Goal: Contribute content

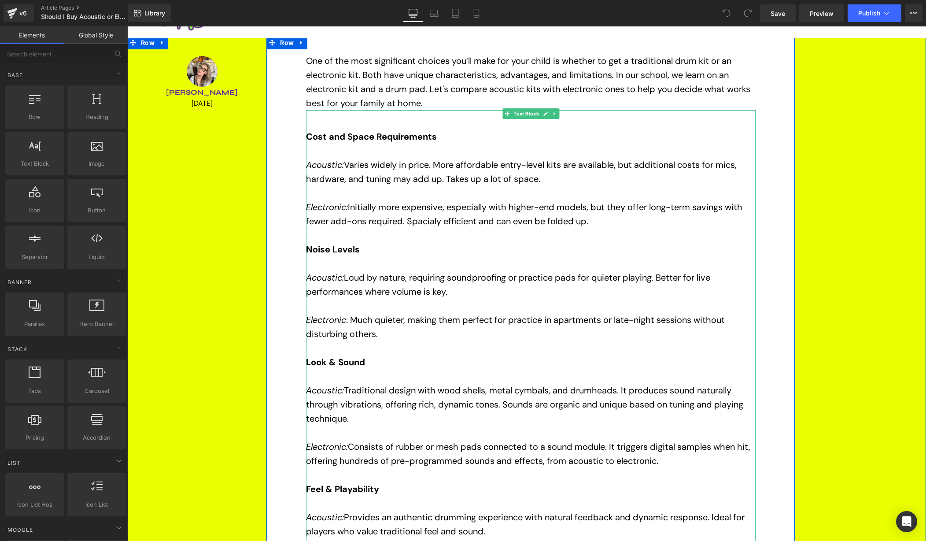
scroll to position [38, 0]
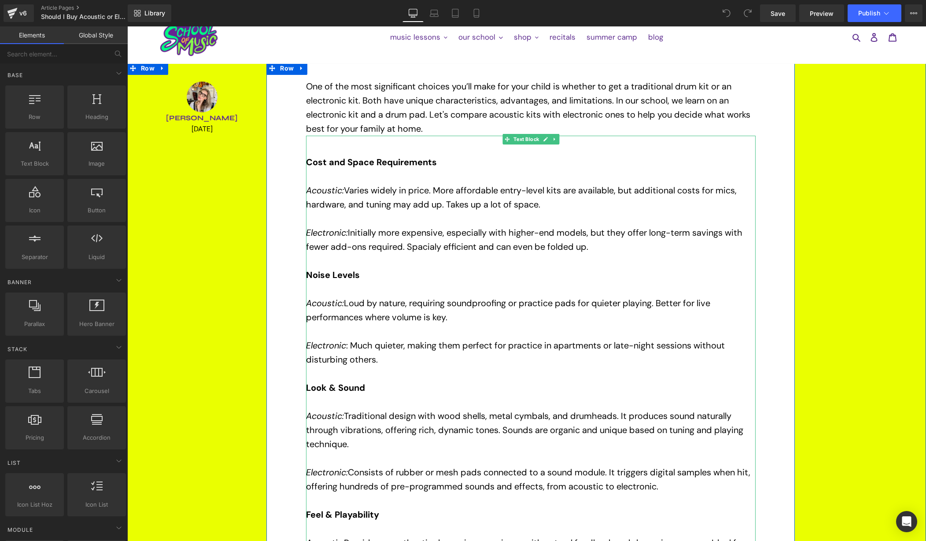
click at [426, 203] on span "Varies widely in price. More affordable entry-level kits are available, but add…" at bounding box center [521, 198] width 431 height 26
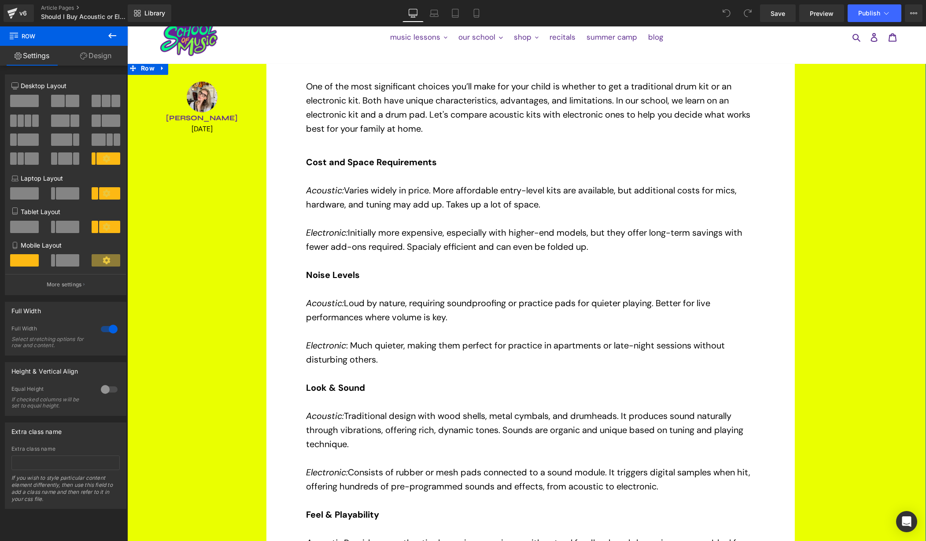
click at [38, 53] on link "Settings" at bounding box center [32, 56] width 64 height 20
click at [111, 34] on icon at bounding box center [112, 35] width 11 height 11
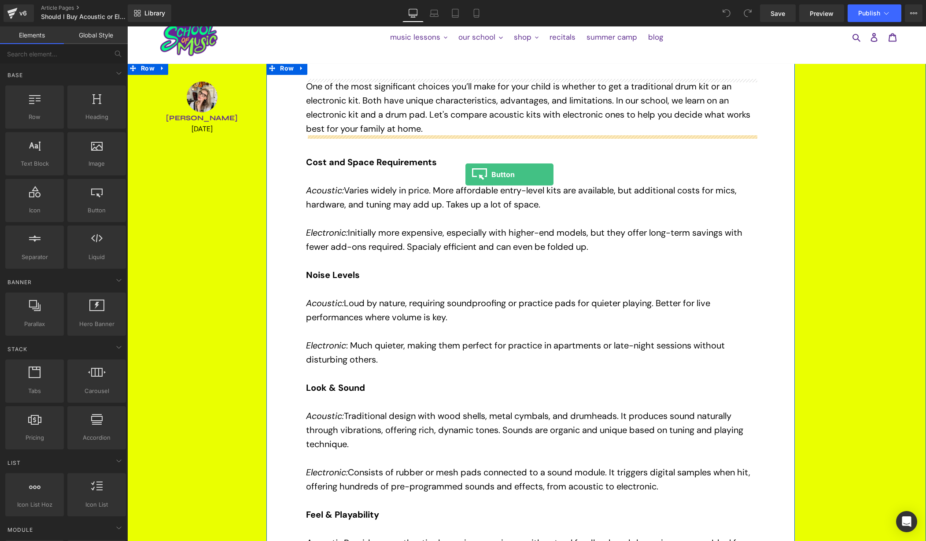
drag, startPoint x: 254, startPoint y: 243, endPoint x: 465, endPoint y: 174, distance: 222.1
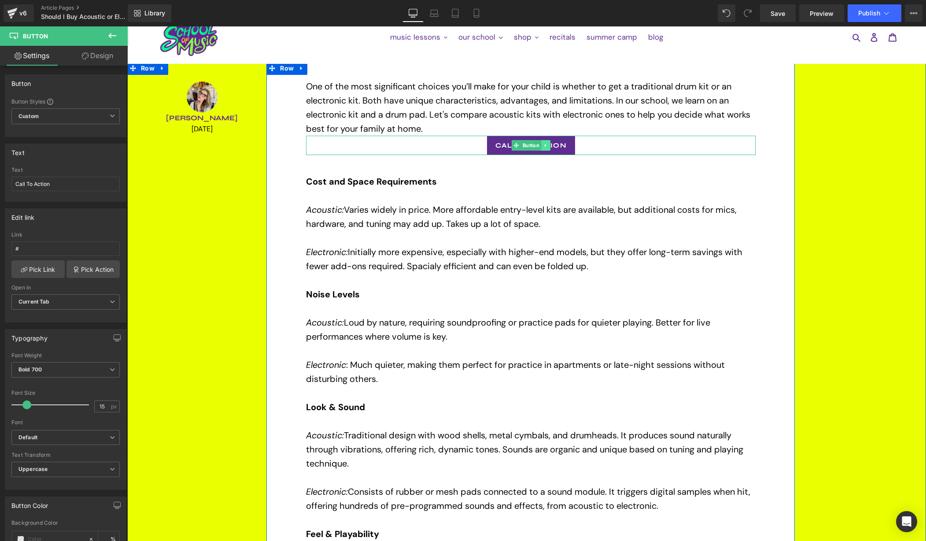
click at [548, 144] on link at bounding box center [545, 145] width 9 height 11
click at [549, 145] on icon at bounding box center [550, 145] width 5 height 5
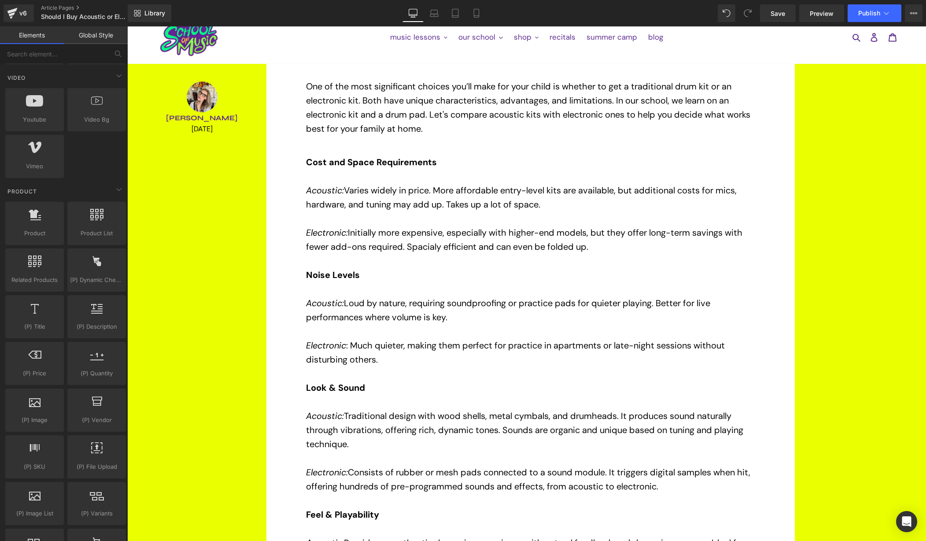
scroll to position [587, 0]
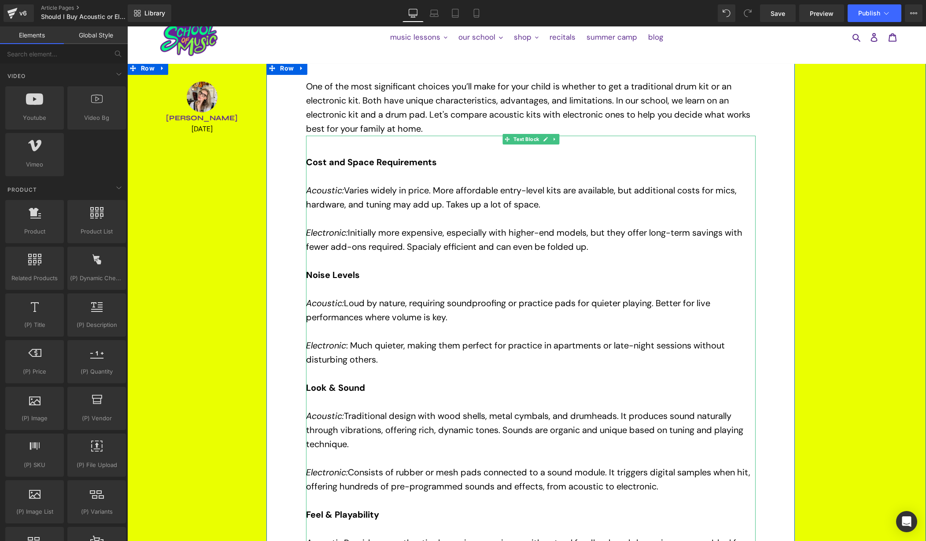
click at [500, 238] on p "Electronic: Initially more expensive, especially with higher-end models, but th…" at bounding box center [531, 239] width 450 height 28
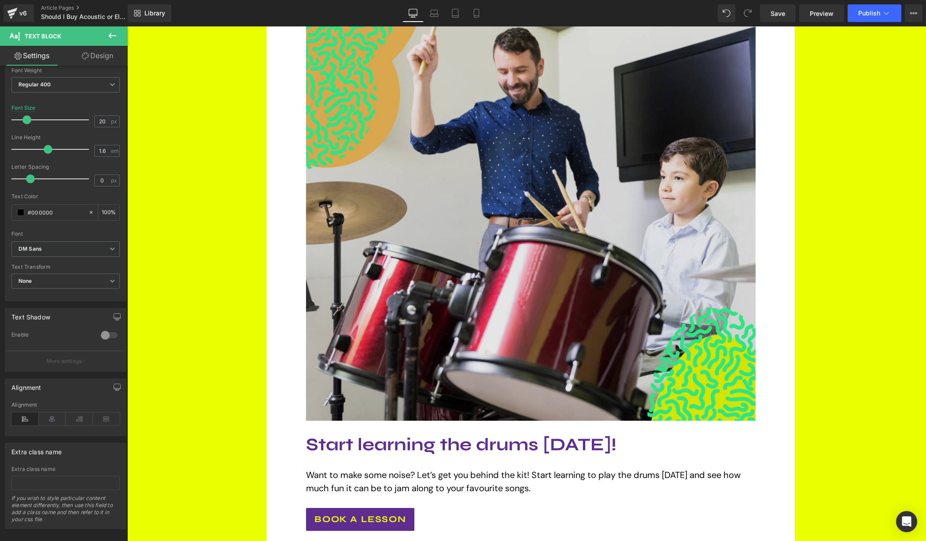
scroll to position [845, 0]
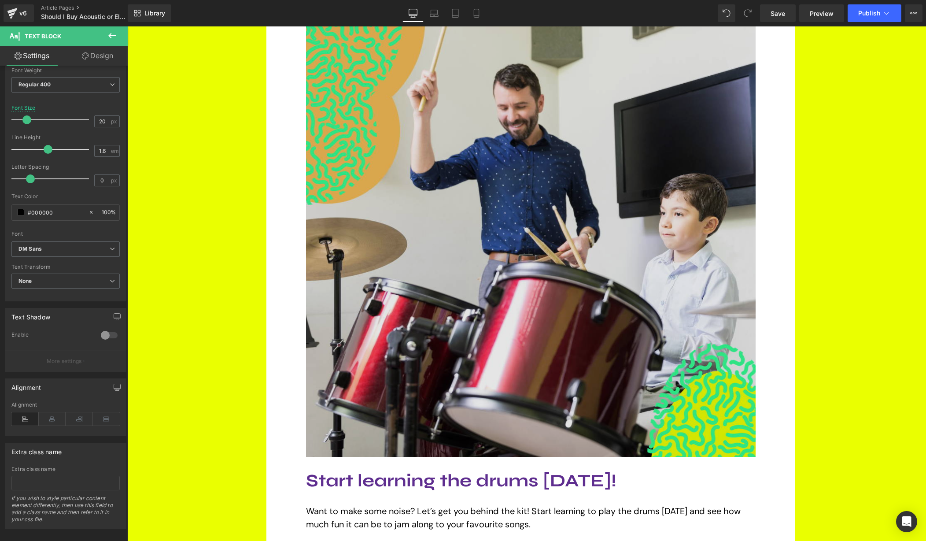
click at [417, 251] on img at bounding box center [531, 232] width 450 height 450
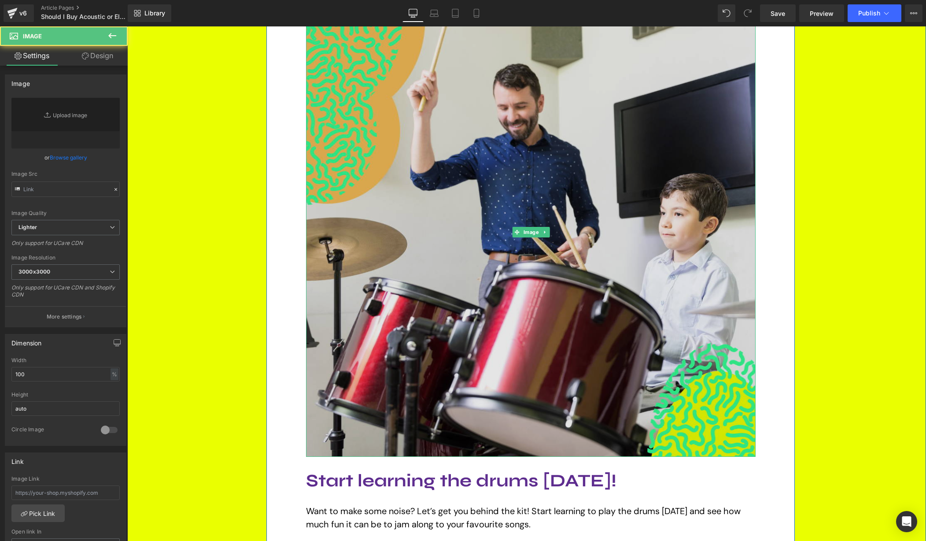
type input "[URL][DOMAIN_NAME]"
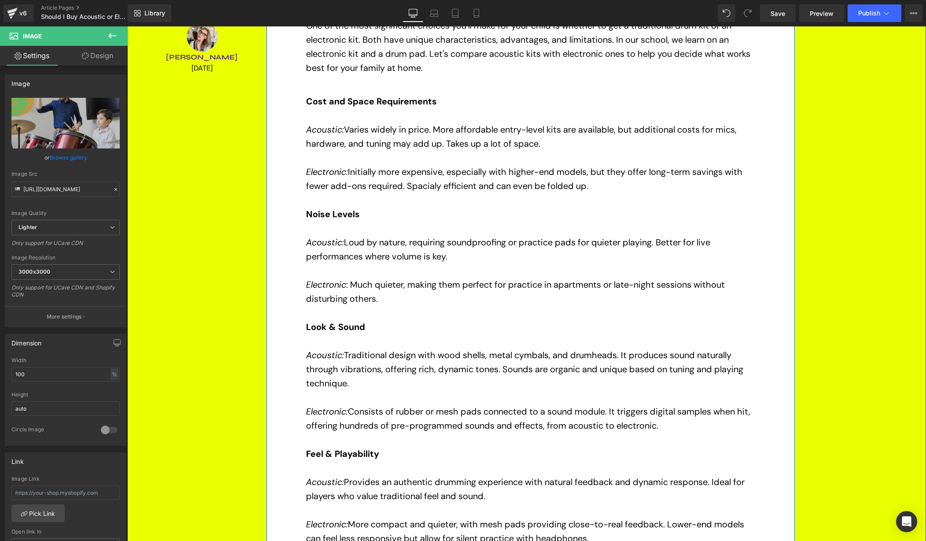
scroll to position [0, 0]
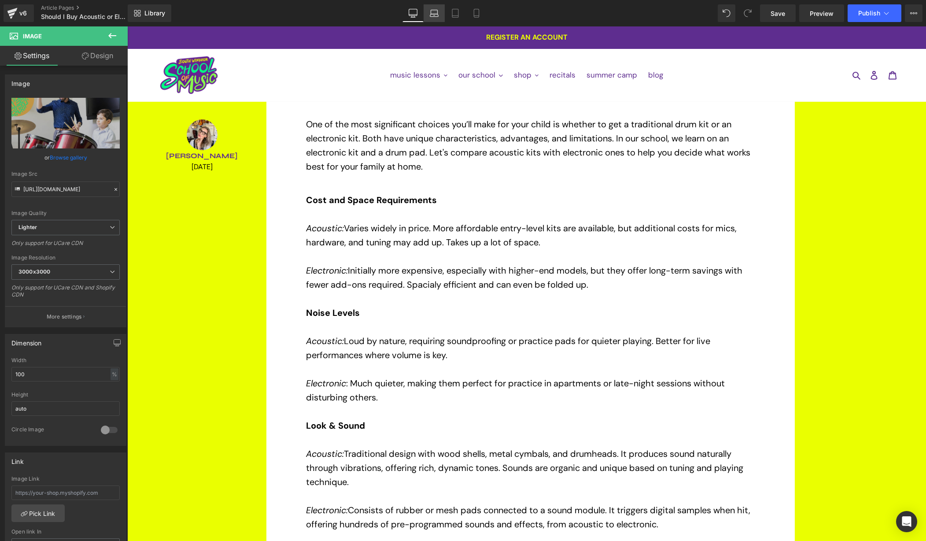
click at [436, 14] on icon at bounding box center [434, 15] width 8 height 3
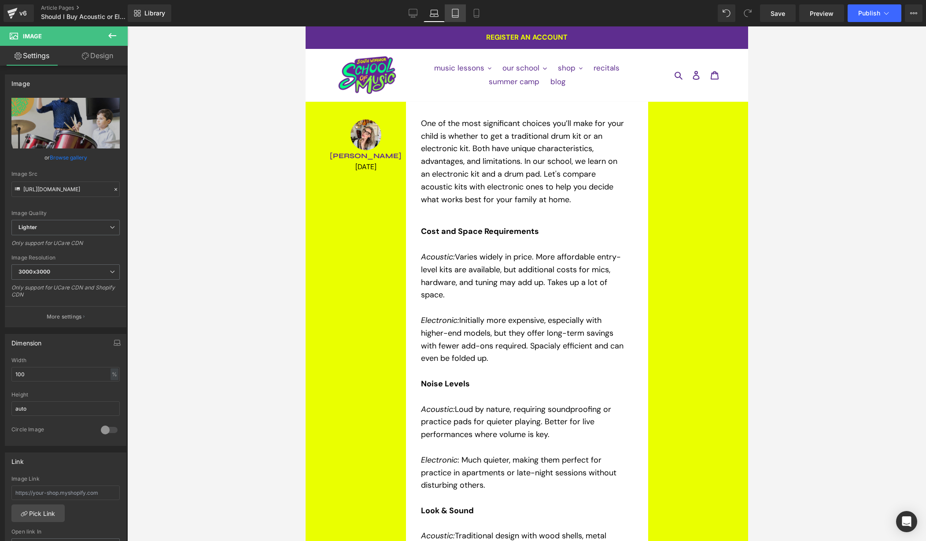
scroll to position [868, 0]
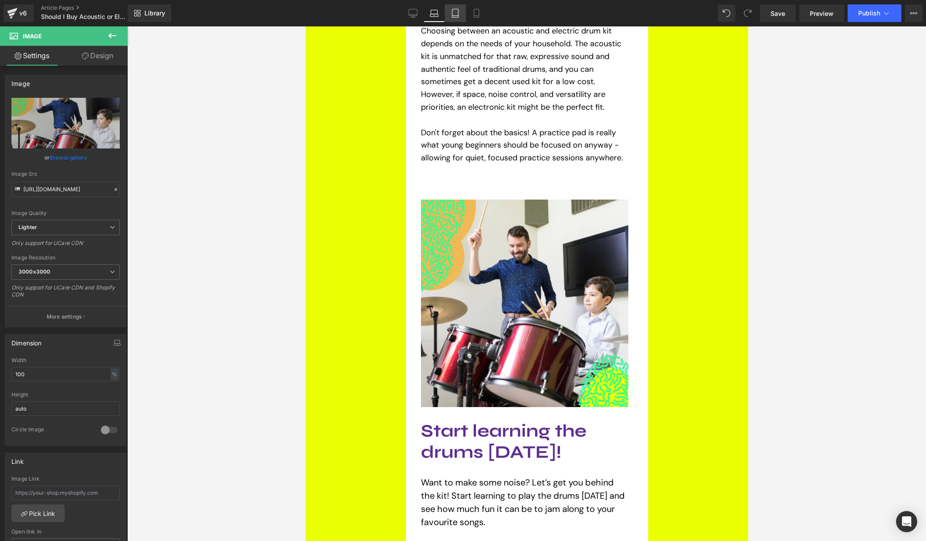
click at [455, 14] on icon at bounding box center [455, 13] width 9 height 9
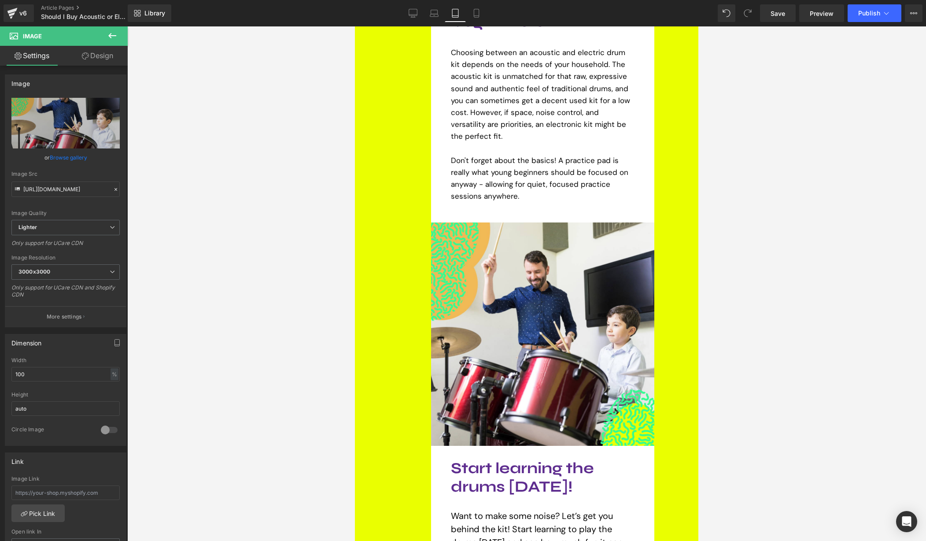
scroll to position [890, 0]
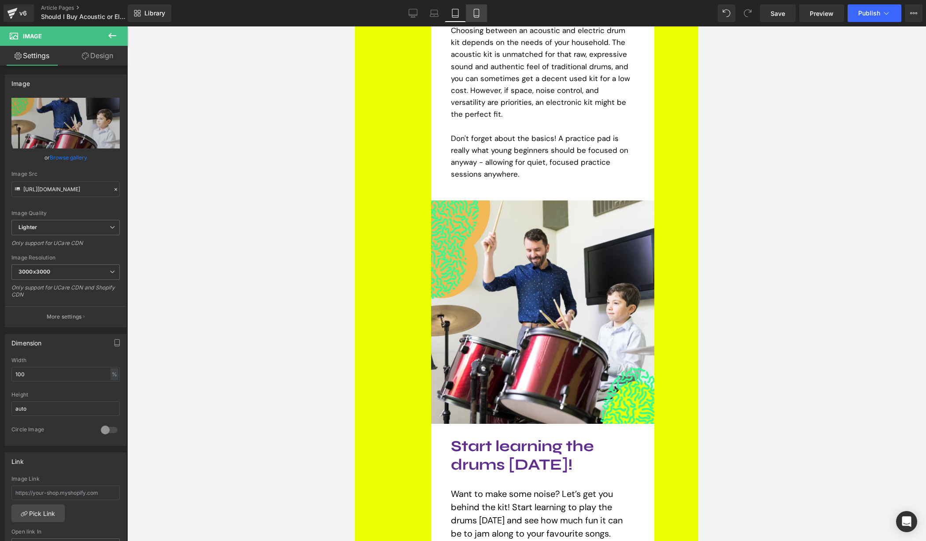
click at [473, 12] on icon at bounding box center [476, 13] width 9 height 9
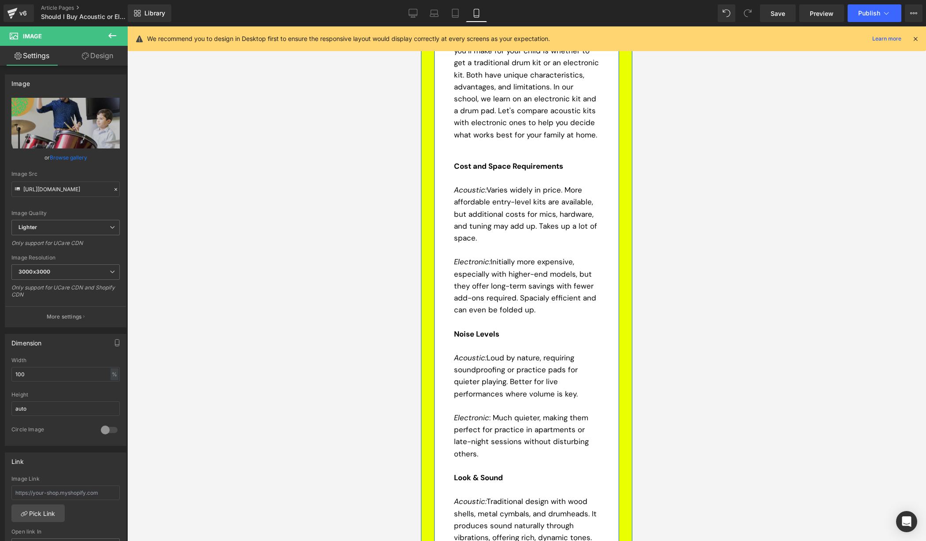
scroll to position [0, 0]
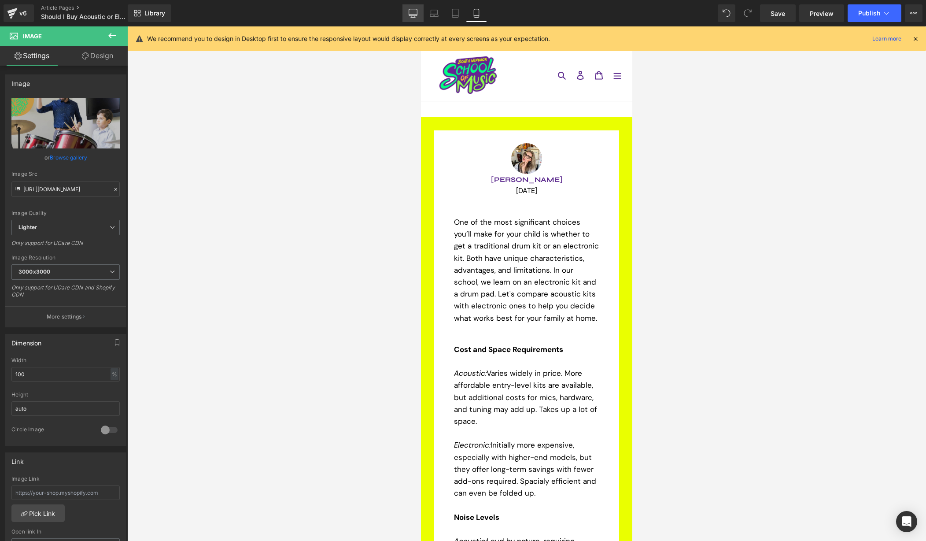
click at [411, 8] on link "Desktop" at bounding box center [413, 13] width 21 height 18
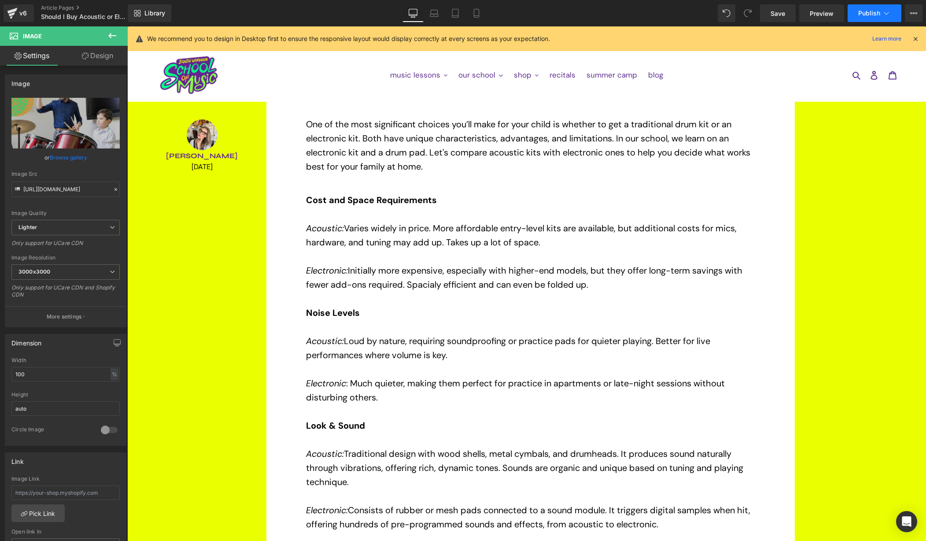
click at [876, 11] on span "Publish" at bounding box center [869, 13] width 22 height 7
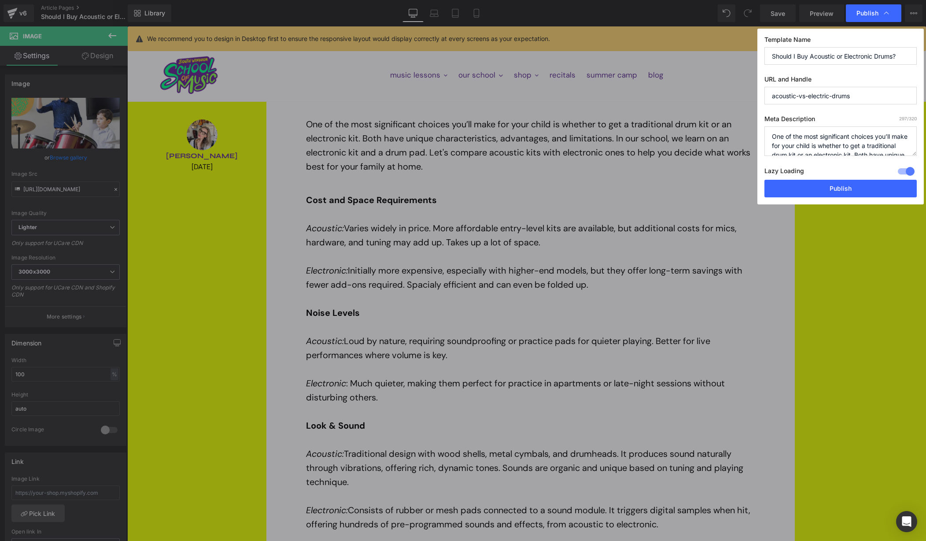
drag, startPoint x: 819, startPoint y: 91, endPoint x: 721, endPoint y: 89, distance: 97.8
click at [721, 89] on div "Publish Template Name Should I Buy Acoustic or Electronic Drums? URL and Handle…" at bounding box center [463, 270] width 926 height 541
click at [790, 136] on textarea "One of the most significant choices you’ll make for your child is whether to ge…" at bounding box center [840, 141] width 152 height 30
drag, startPoint x: 835, startPoint y: 166, endPoint x: 797, endPoint y: 146, distance: 43.0
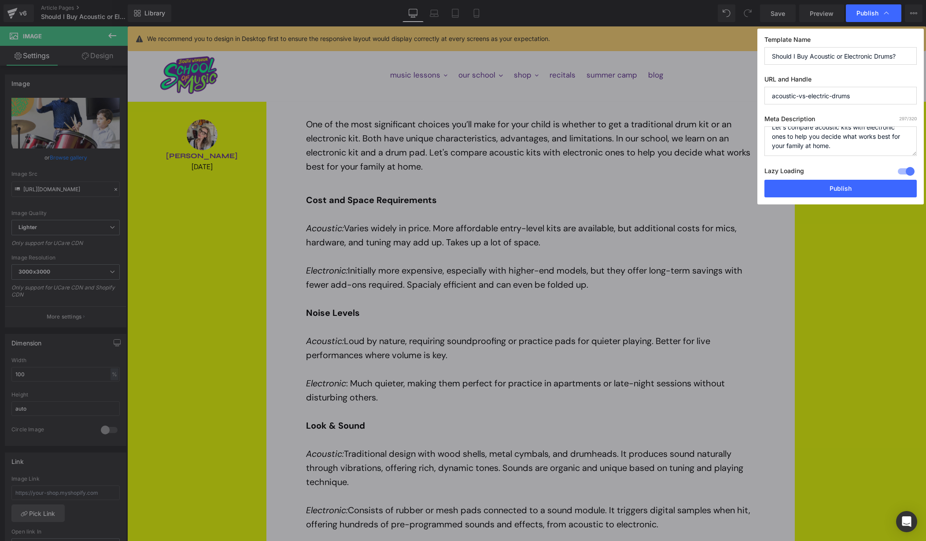
click at [797, 146] on textarea "One of the most significant choices you’ll make for your child is whether to ge…" at bounding box center [840, 141] width 152 height 30
click at [794, 139] on textarea "One of the most significant choices you’ll make for your child is whether to ge…" at bounding box center [840, 141] width 152 height 30
